Goal: Information Seeking & Learning: Understand process/instructions

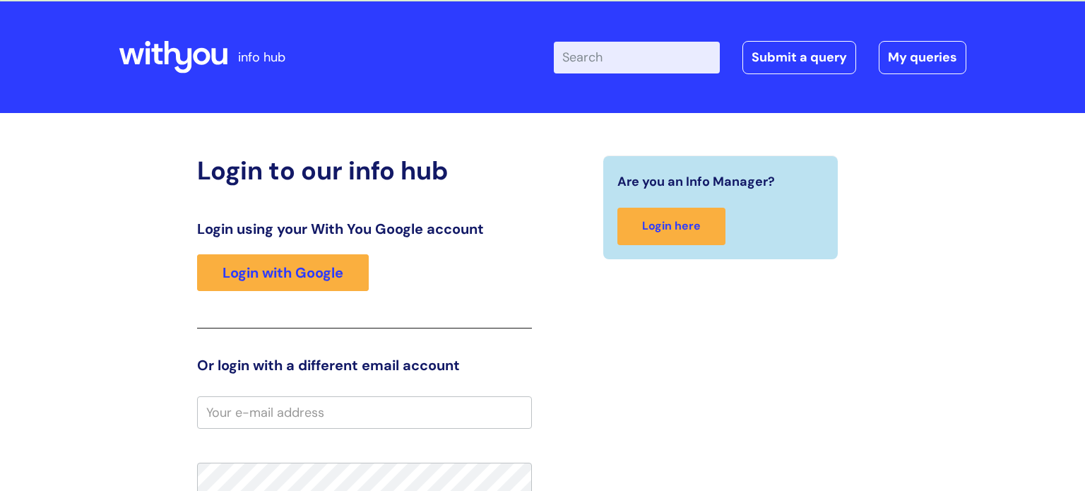
scroll to position [37, 0]
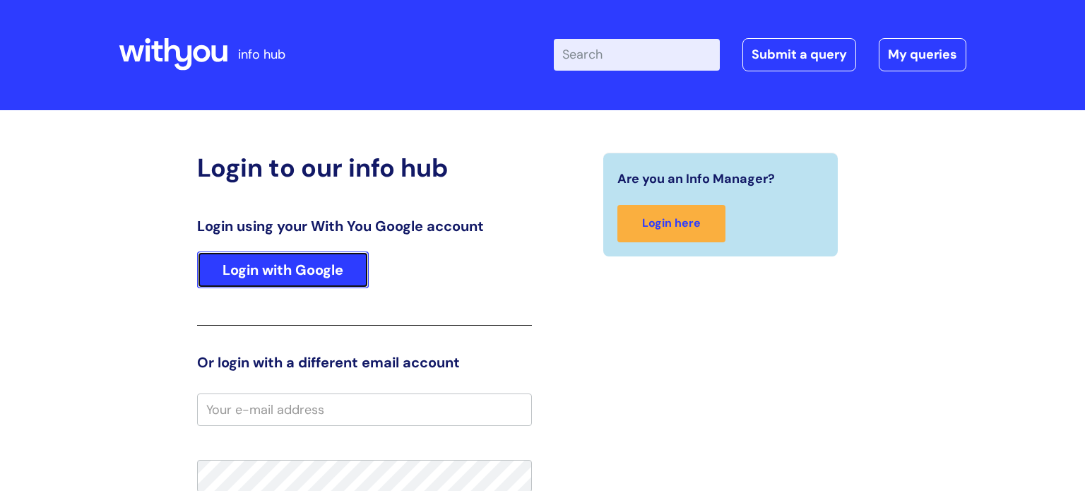
click at [253, 265] on link "Login with Google" at bounding box center [283, 269] width 172 height 37
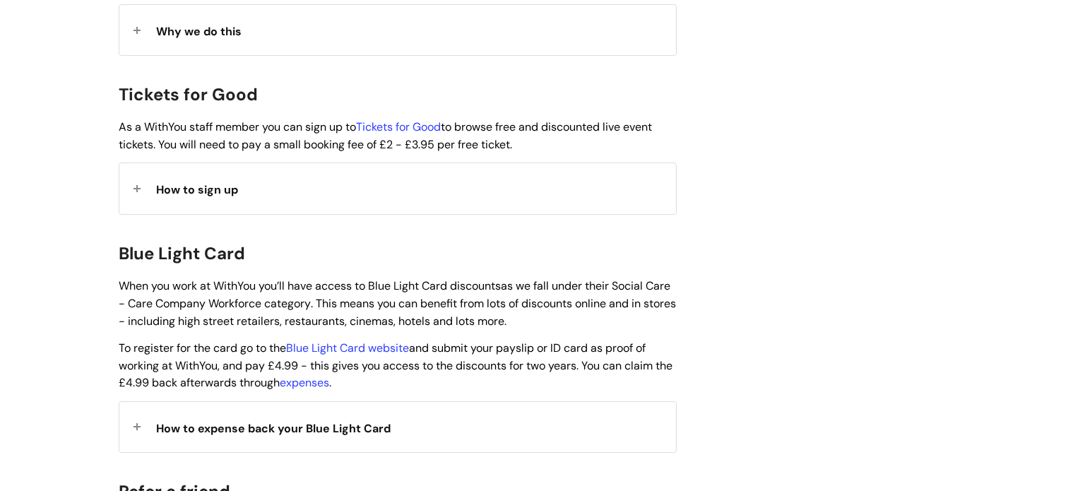
scroll to position [1329, 0]
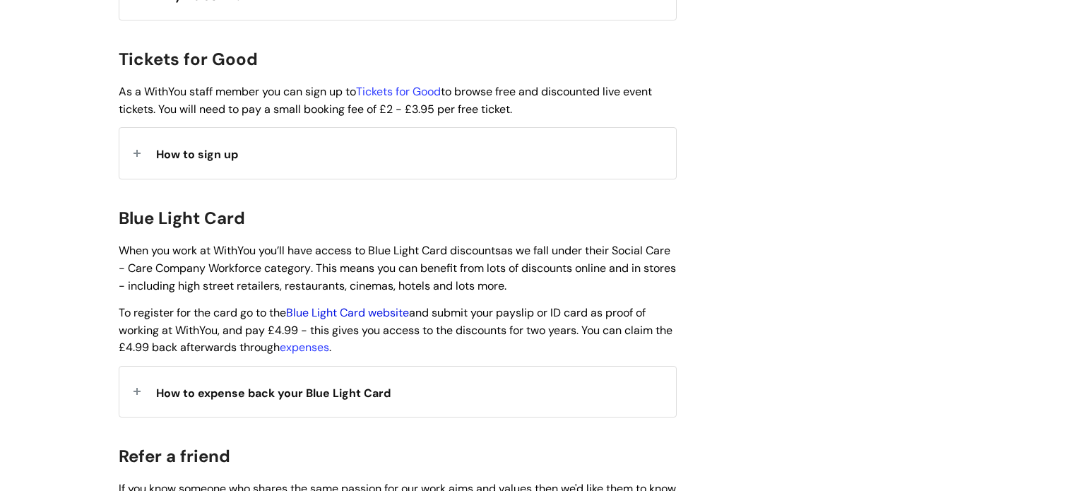
click at [360, 305] on link "Blue Light Card website" at bounding box center [347, 312] width 123 height 15
click at [140, 381] on div "How to expense back your Blue Light Card" at bounding box center [397, 392] width 557 height 50
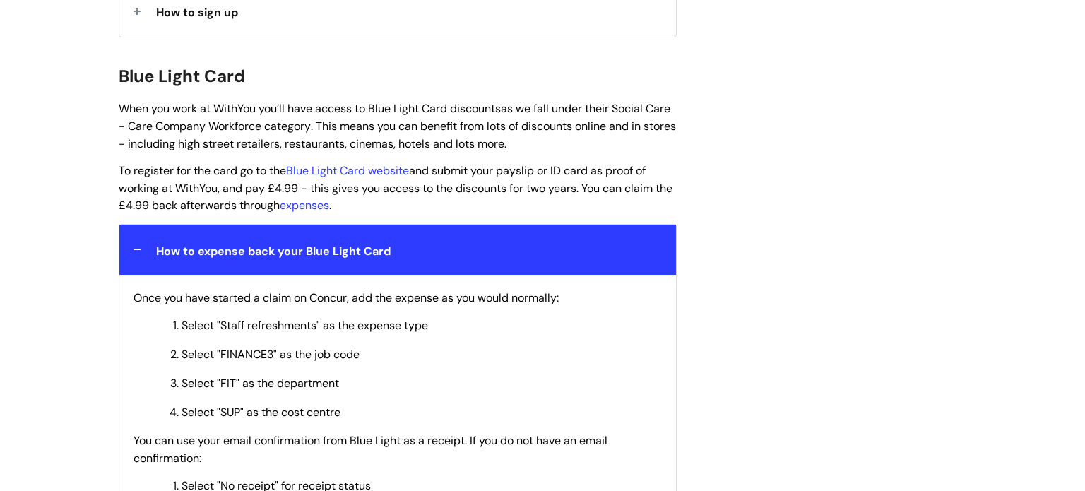
scroll to position [1472, 0]
drag, startPoint x: 271, startPoint y: 343, endPoint x: 220, endPoint y: 345, distance: 50.9
click at [220, 346] on span "Select "FINANCE3" as the job code" at bounding box center [271, 353] width 178 height 15
copy span "FINANCE3"
click at [748, 148] on div "Benefits of working at [GEOGRAPHIC_DATA] Modified on: [DATE] 1:33 PM Use this t…" at bounding box center [542, 410] width 869 height 3411
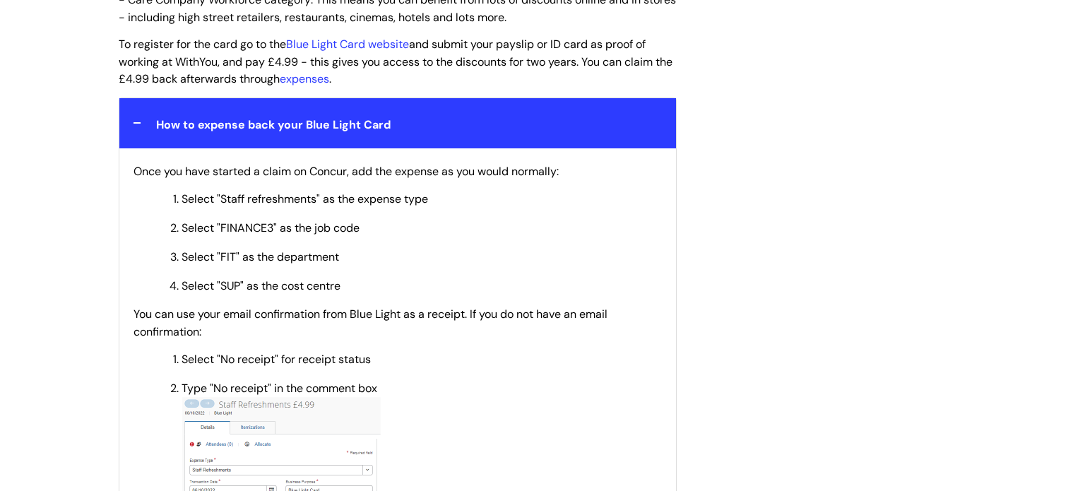
scroll to position [1624, 0]
